Goal: Transaction & Acquisition: Purchase product/service

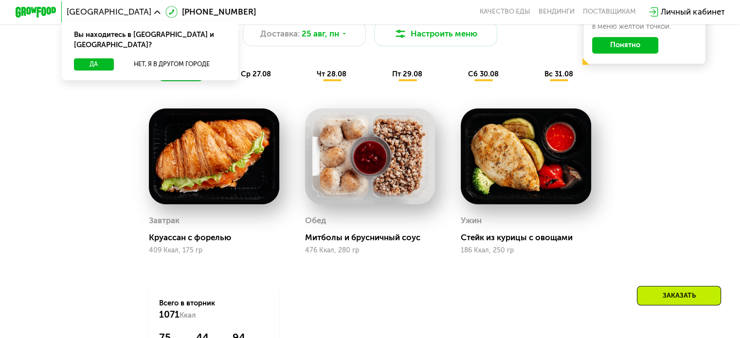
scroll to position [558, 0]
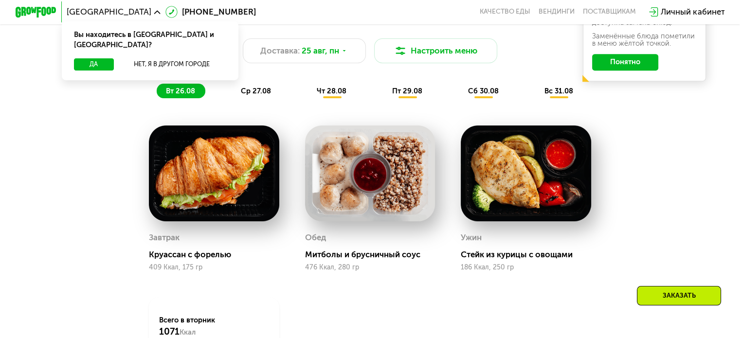
click at [338, 95] on span "чт 28.08" at bounding box center [332, 91] width 30 height 9
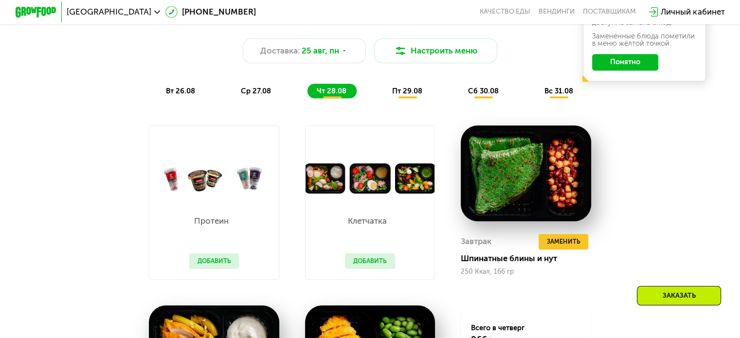
click at [407, 95] on span "пт 29.08" at bounding box center [407, 91] width 30 height 9
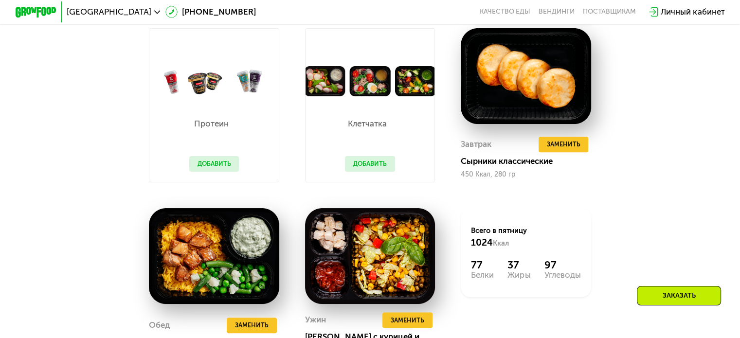
scroll to position [704, 0]
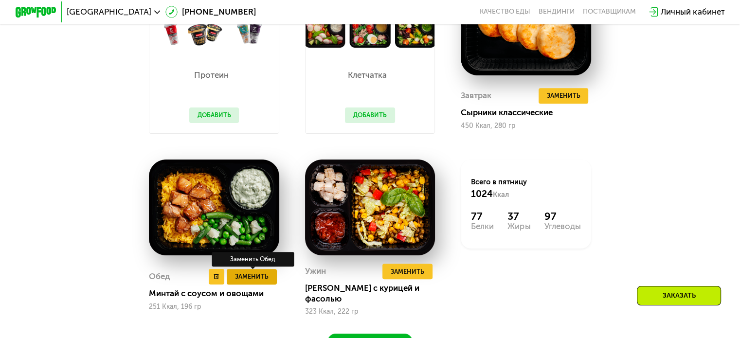
click at [243, 282] on span "Заменить" at bounding box center [252, 276] width 34 height 10
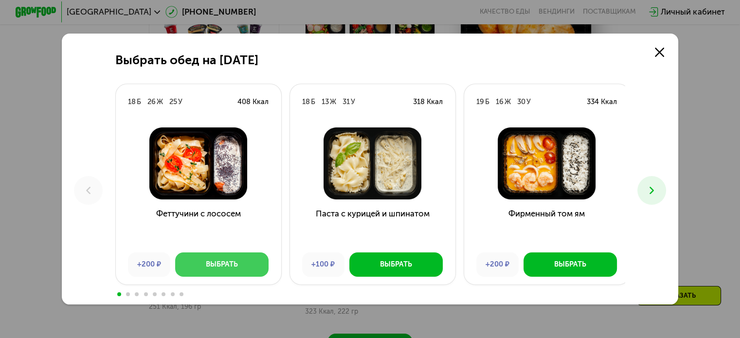
click at [247, 277] on button "Выбрать" at bounding box center [221, 265] width 93 height 25
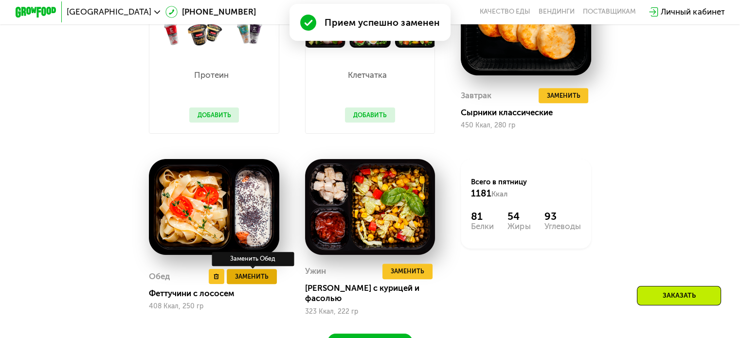
click at [247, 277] on span "Заменить" at bounding box center [252, 276] width 34 height 10
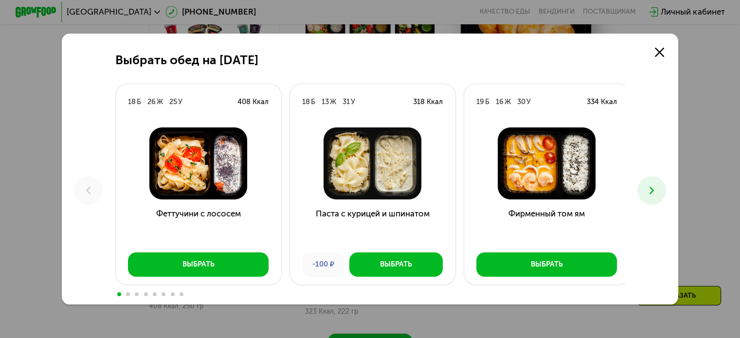
click at [662, 192] on button at bounding box center [651, 190] width 29 height 29
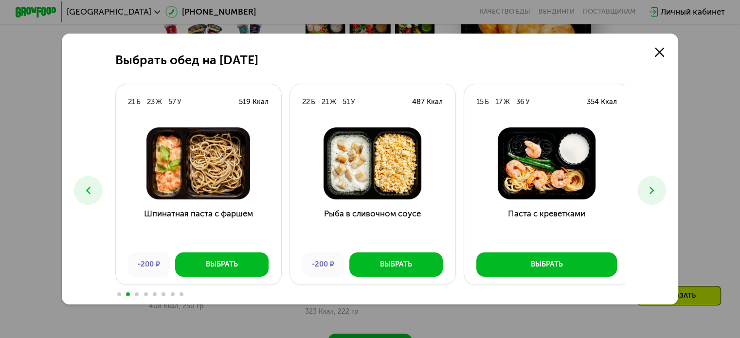
click at [653, 184] on icon at bounding box center [652, 190] width 12 height 12
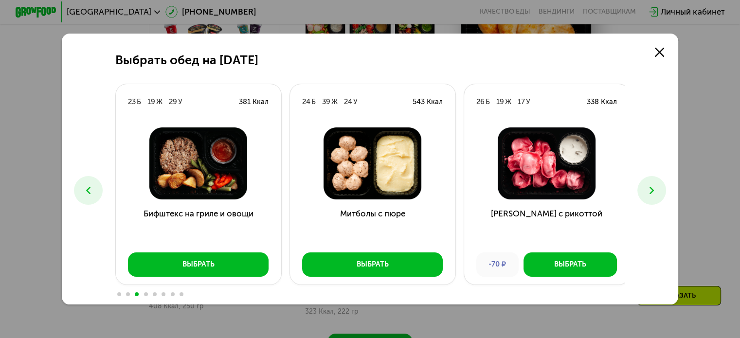
click at [653, 184] on icon at bounding box center [652, 190] width 12 height 12
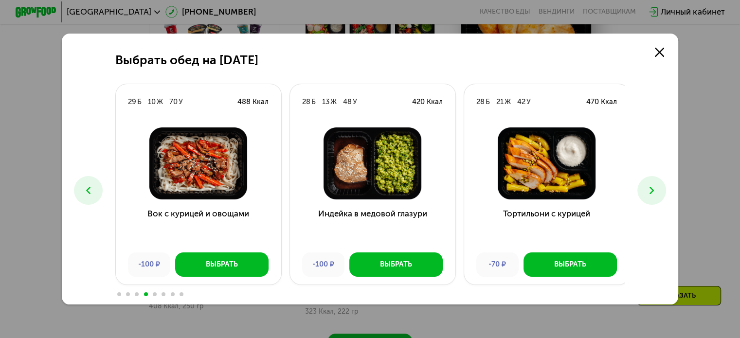
click at [653, 184] on icon at bounding box center [652, 190] width 12 height 12
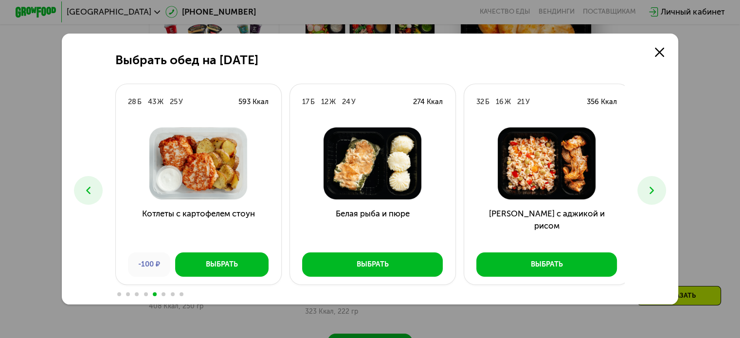
click at [653, 184] on icon at bounding box center [652, 190] width 12 height 12
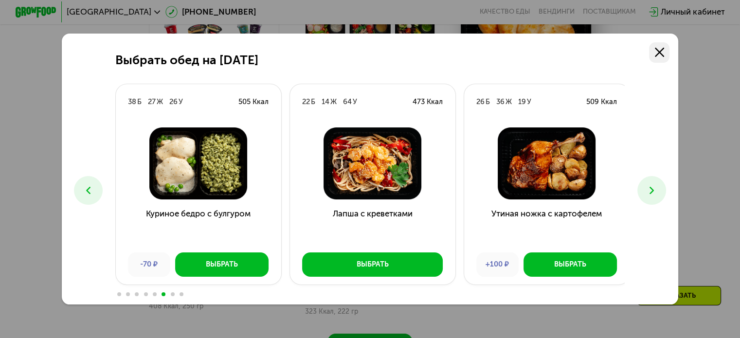
click at [664, 51] on icon at bounding box center [659, 52] width 9 height 9
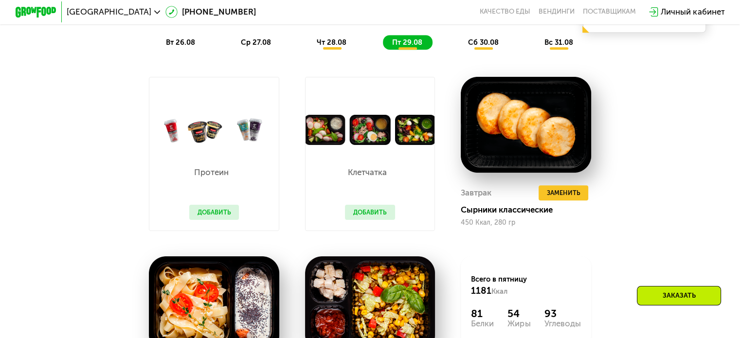
scroll to position [487, 0]
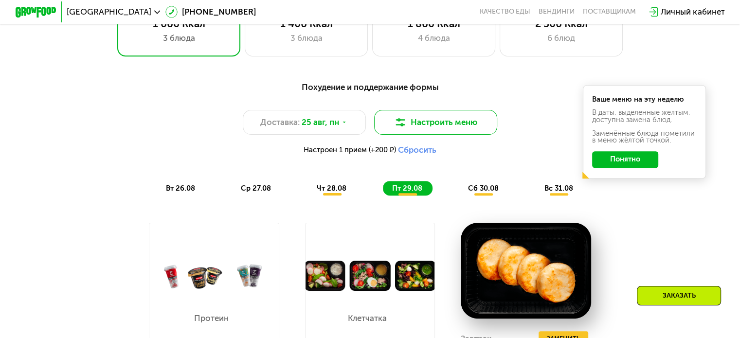
click at [471, 130] on button "Настроить меню" at bounding box center [436, 122] width 124 height 25
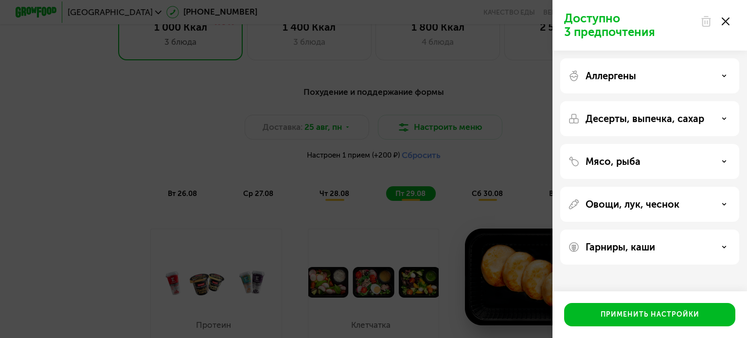
click at [60, 154] on div "Доступно 3 предпочтения Аллергены Десерты, выпечка, сахар Мясо, рыба Овощи, лук…" at bounding box center [373, 169] width 747 height 338
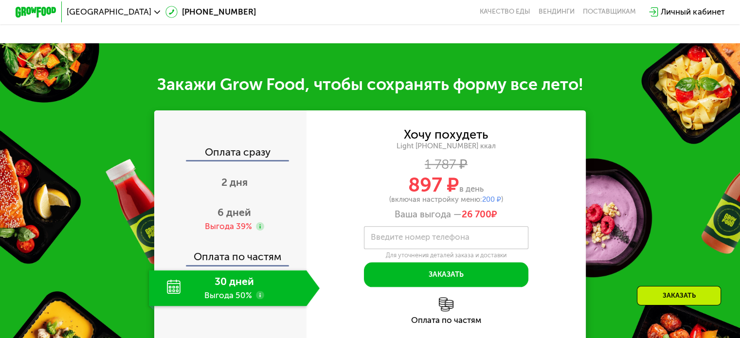
scroll to position [1119, 0]
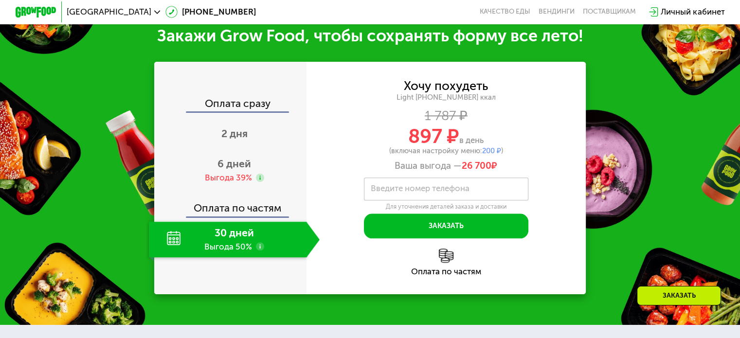
click at [102, 187] on div "Закажи Grow Food, чтобы сохранять форму все лето! Оплата сразу 2 дня 6 дней Выг…" at bounding box center [370, 160] width 740 height 330
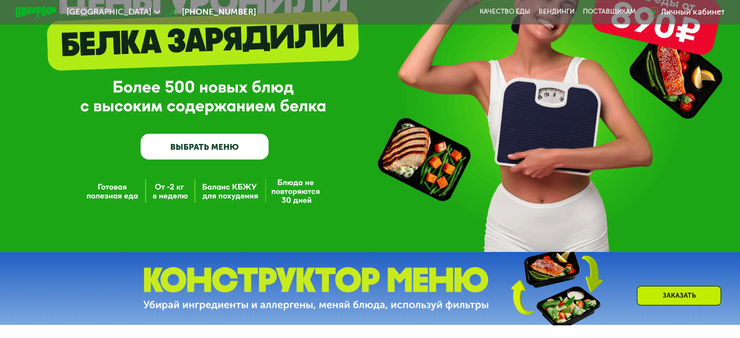
scroll to position [0, 0]
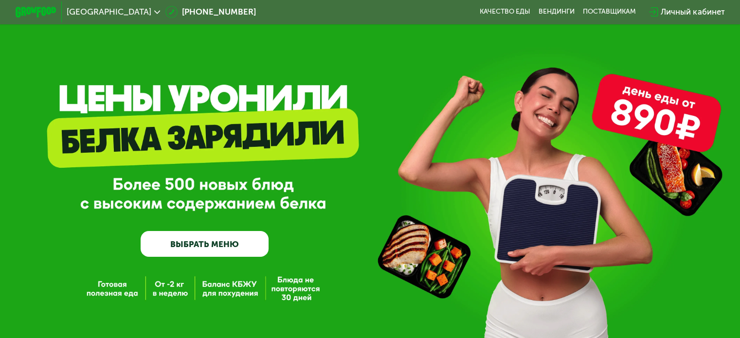
click at [126, 42] on div "GrowFood — доставка правильного питания ВЫБРАТЬ МЕНЮ" at bounding box center [370, 174] width 740 height 349
click at [154, 13] on use at bounding box center [157, 11] width 6 height 3
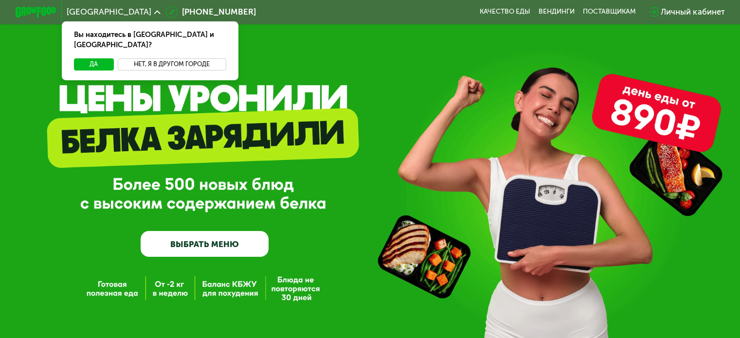
click at [156, 58] on button "Нет, я в другом городе" at bounding box center [172, 64] width 108 height 12
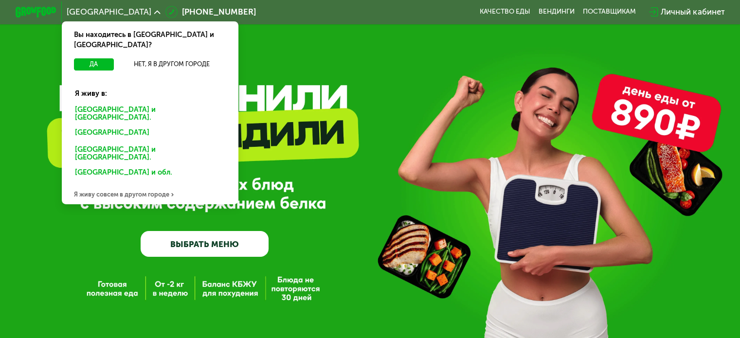
click at [121, 126] on div "[GEOGRAPHIC_DATA] и [GEOGRAPHIC_DATA]." at bounding box center [148, 134] width 161 height 17
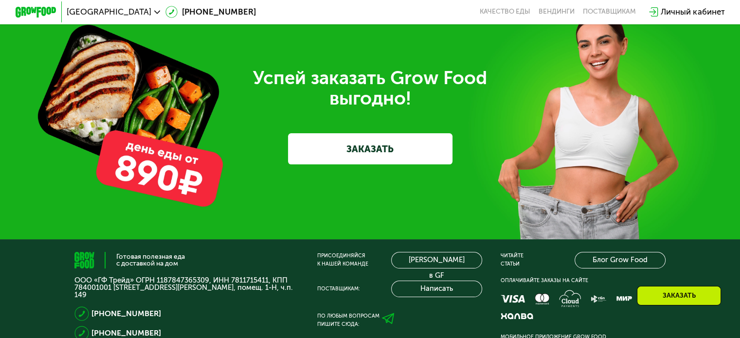
scroll to position [2822, 0]
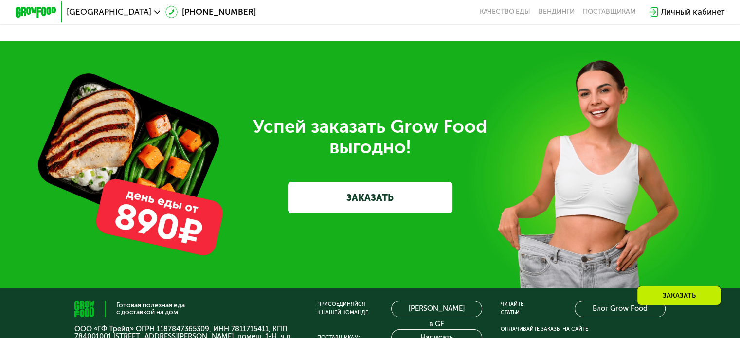
drag, startPoint x: 19, startPoint y: 110, endPoint x: 32, endPoint y: 103, distance: 14.9
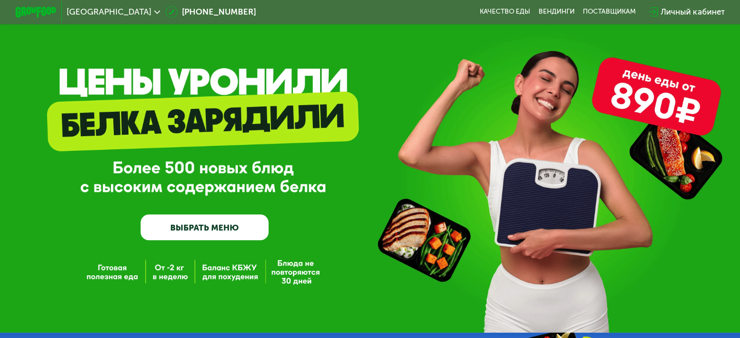
scroll to position [0, 0]
